Goal: Transaction & Acquisition: Purchase product/service

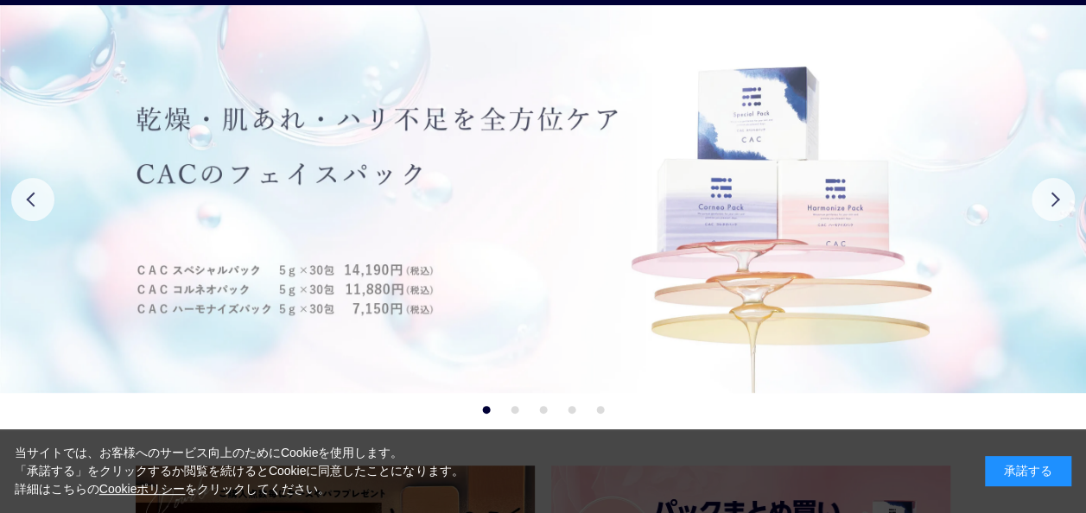
scroll to position [86, 0]
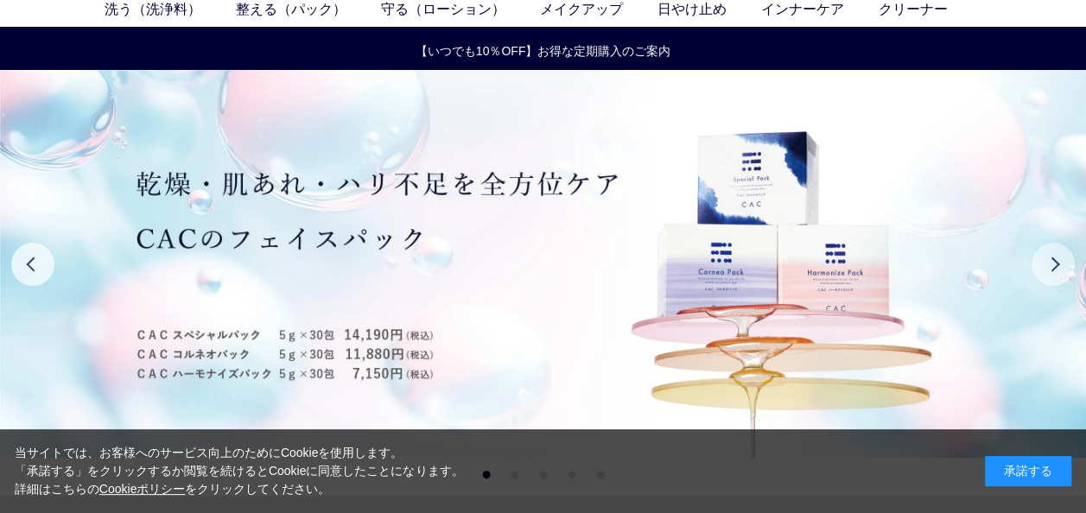
click at [1055, 268] on button "Next" at bounding box center [1052, 264] width 43 height 43
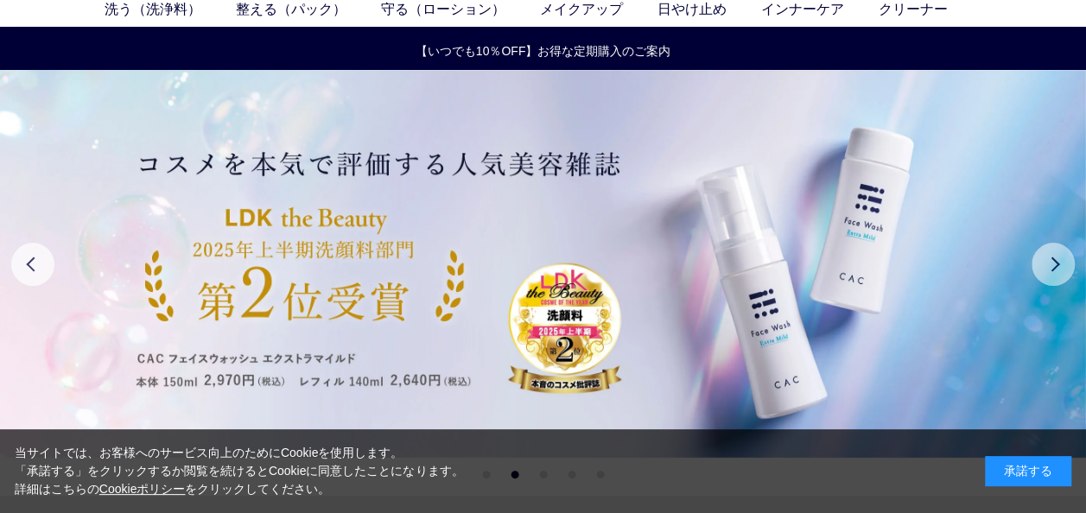
click at [1056, 255] on button "Next" at bounding box center [1052, 264] width 43 height 43
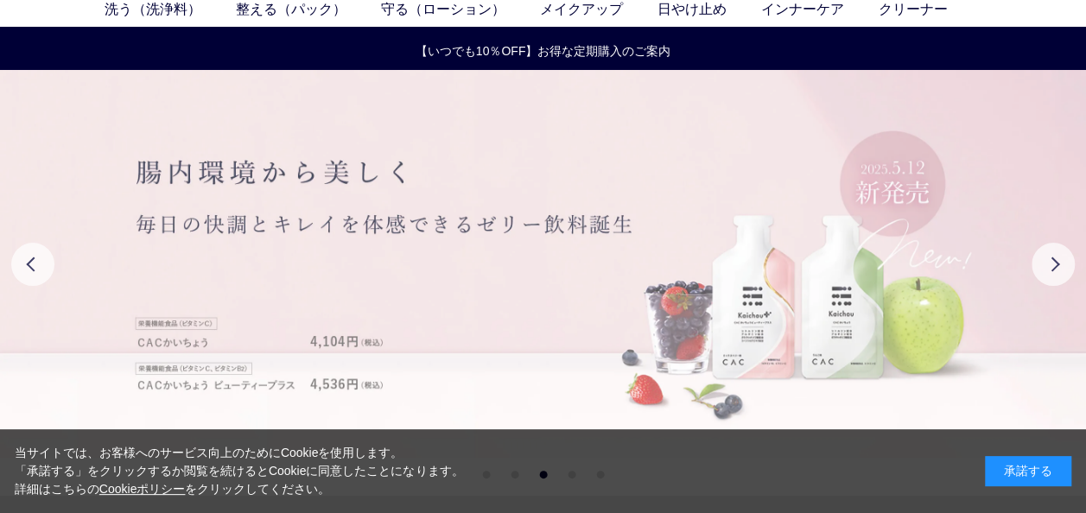
click at [459, 255] on img at bounding box center [543, 264] width 1086 height 388
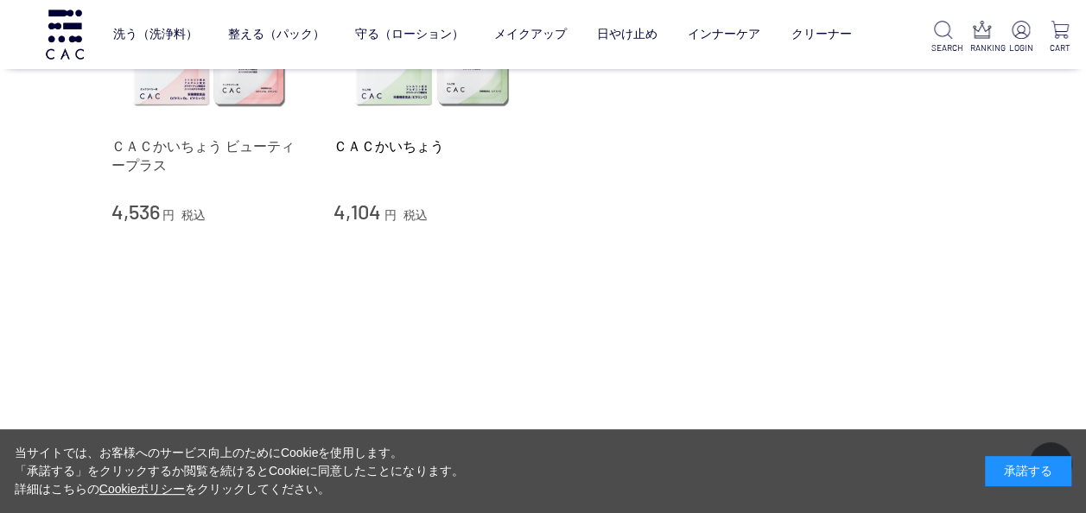
scroll to position [346, 0]
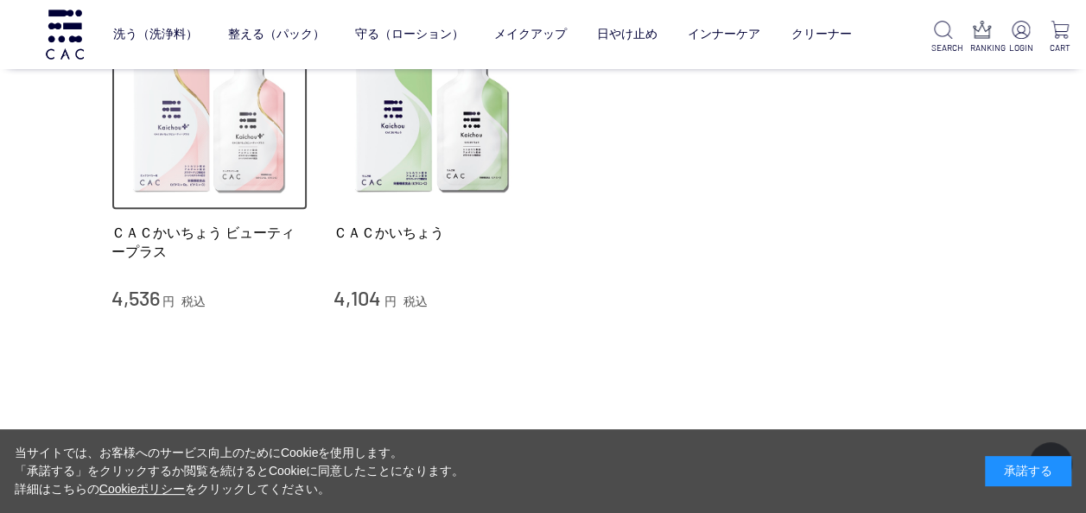
click at [206, 162] on img at bounding box center [209, 112] width 197 height 197
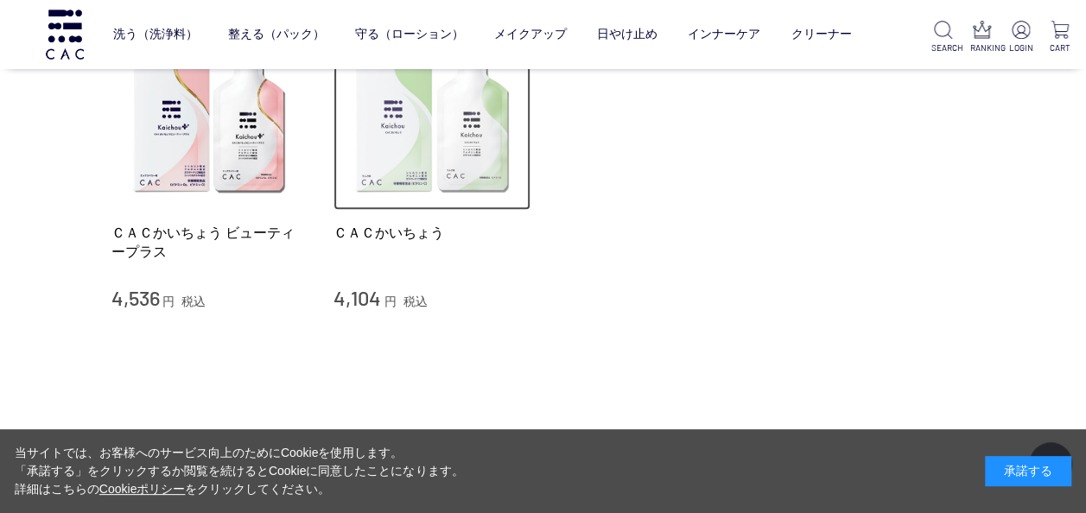
click at [466, 145] on img at bounding box center [431, 112] width 197 height 197
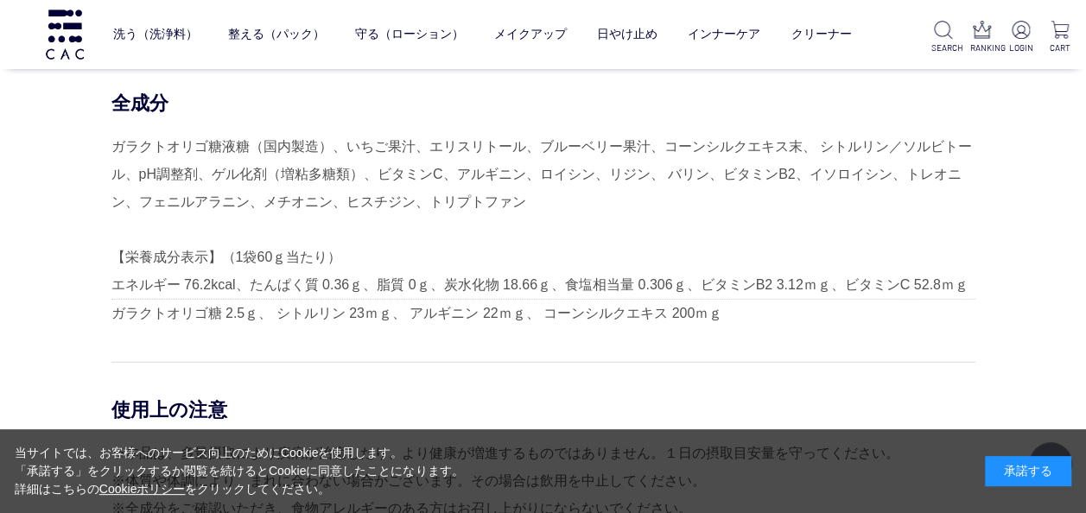
scroll to position [5874, 0]
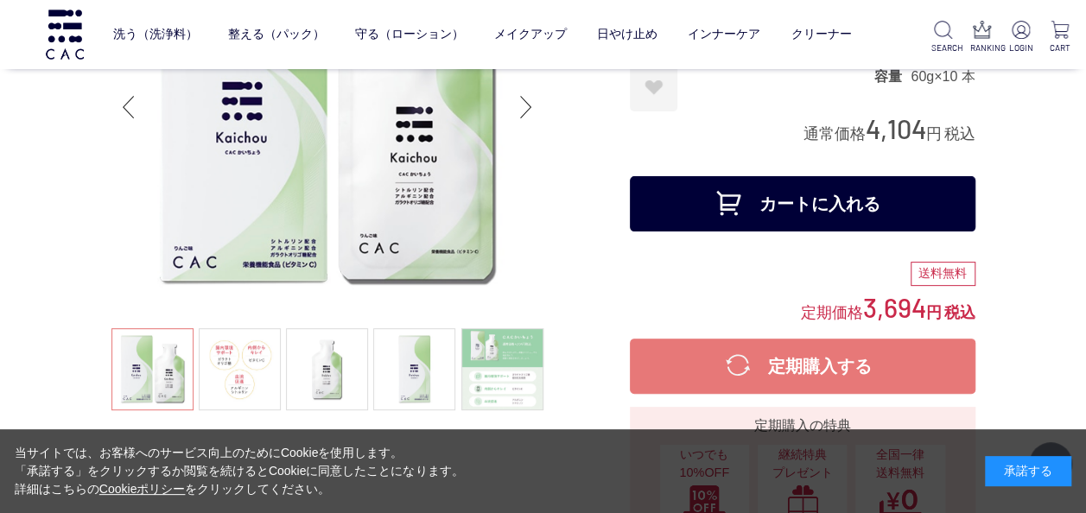
scroll to position [86, 0]
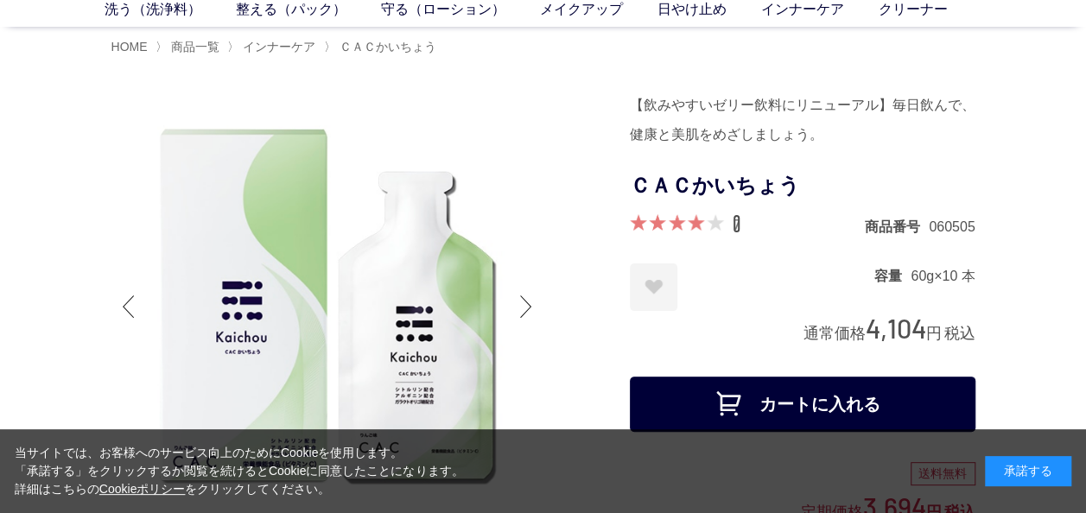
click at [736, 224] on link "7" at bounding box center [737, 223] width 8 height 19
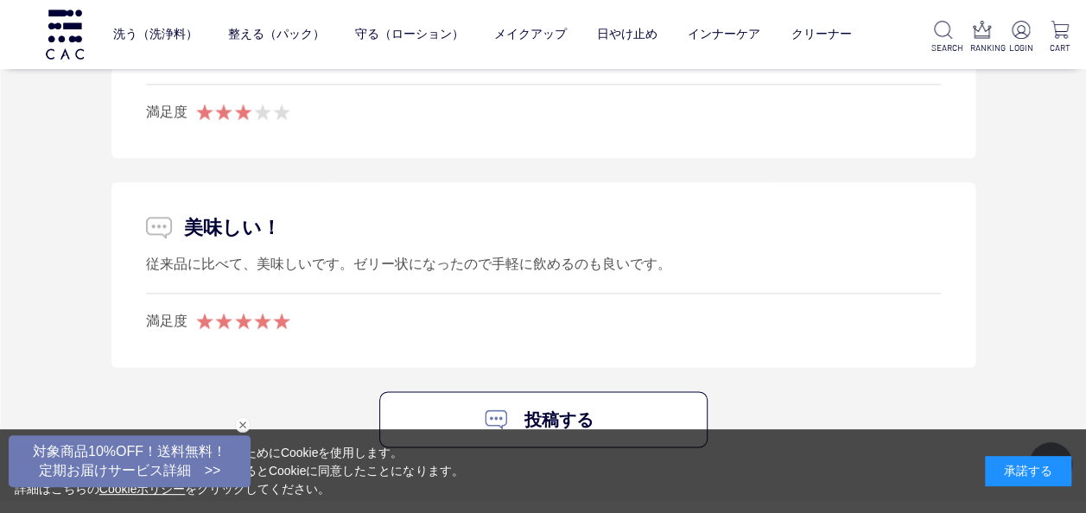
scroll to position [7313, 0]
